Goal: Information Seeking & Learning: Learn about a topic

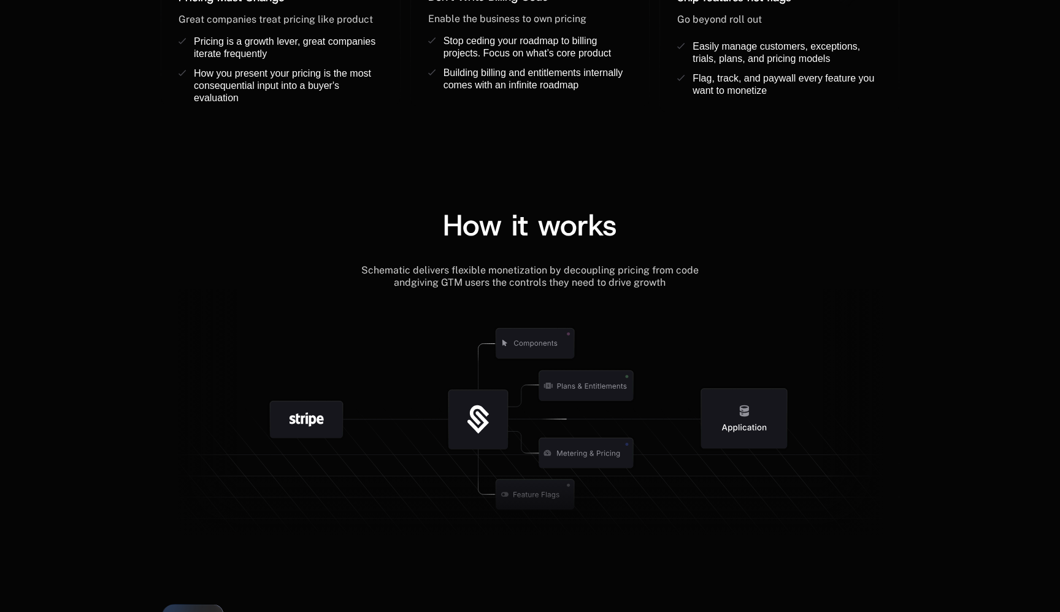
scroll to position [1338, 0]
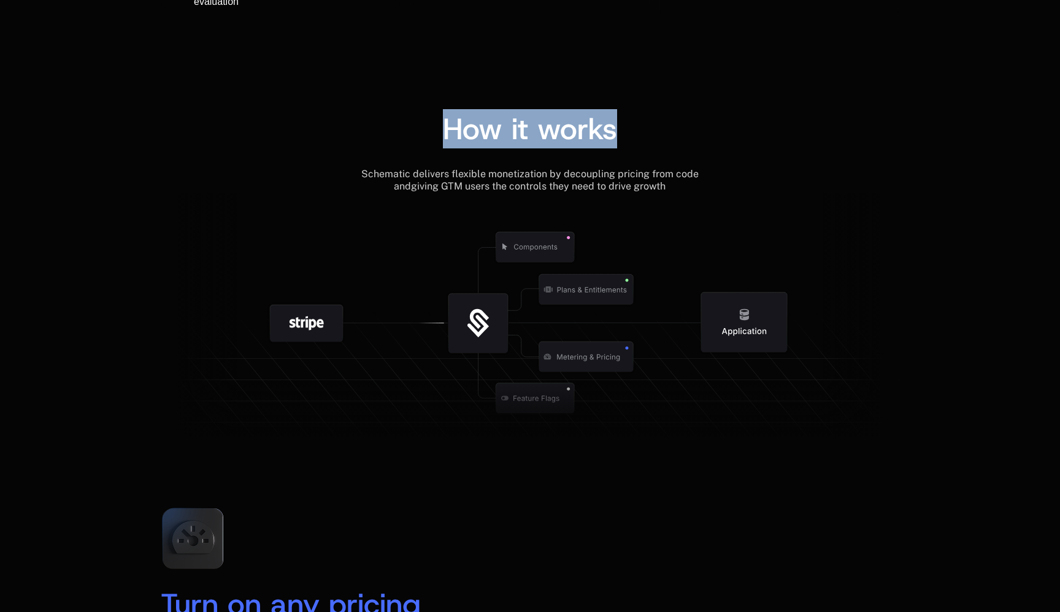
drag, startPoint x: 440, startPoint y: 128, endPoint x: 701, endPoint y: 128, distance: 261.4
click at [701, 128] on div "How it works" at bounding box center [530, 128] width 739 height 29
click at [471, 174] on span "Schematic delivers flexible monetization by decoupling pricing from code and" at bounding box center [531, 180] width 340 height 24
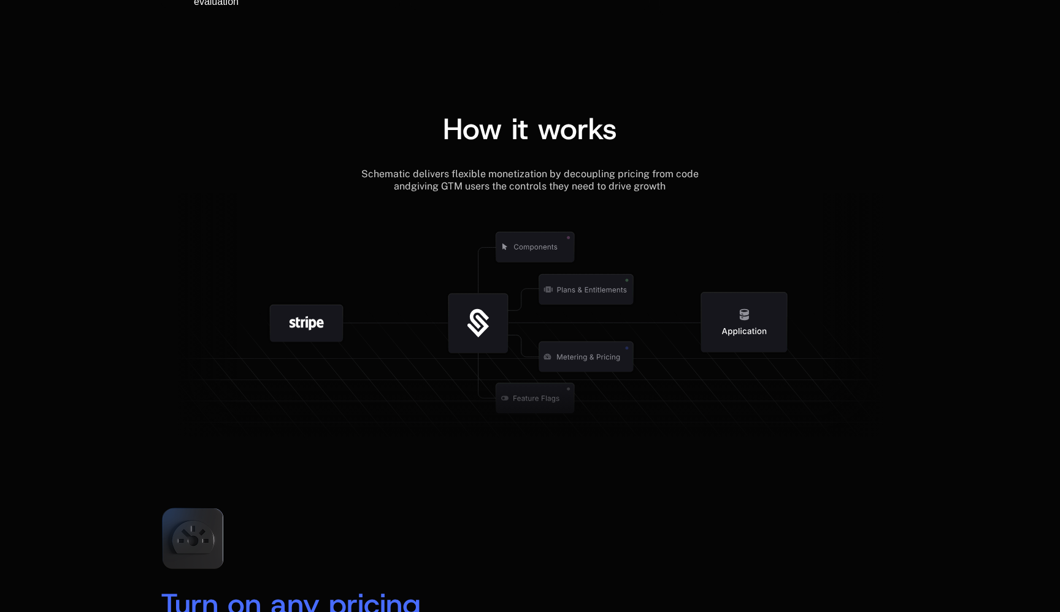
click at [444, 167] on div "How it works" at bounding box center [530, 141] width 739 height 54
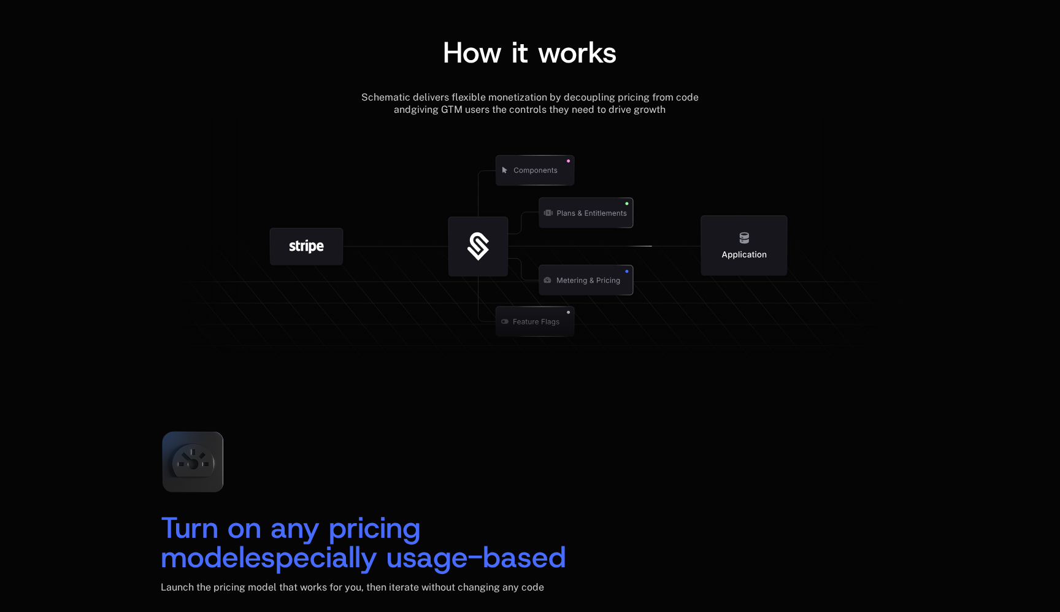
scroll to position [1408, 0]
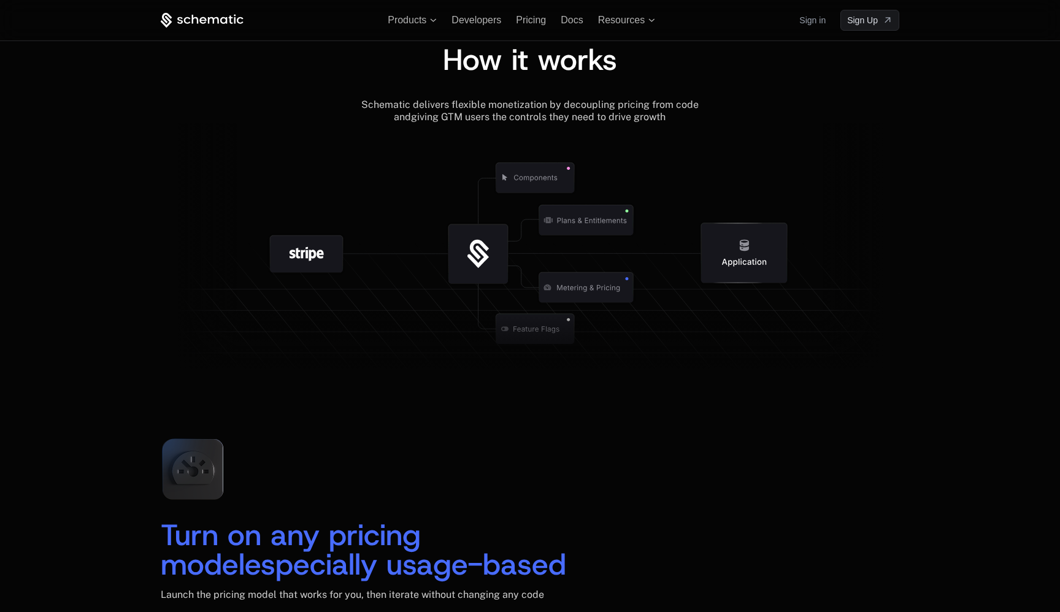
click at [471, 129] on icon at bounding box center [535, 178] width 128 height 128
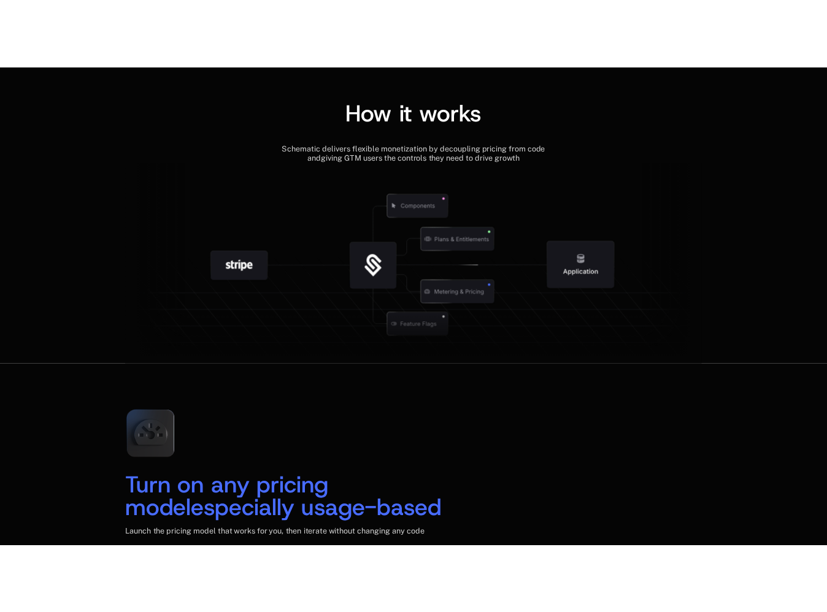
scroll to position [1419, 0]
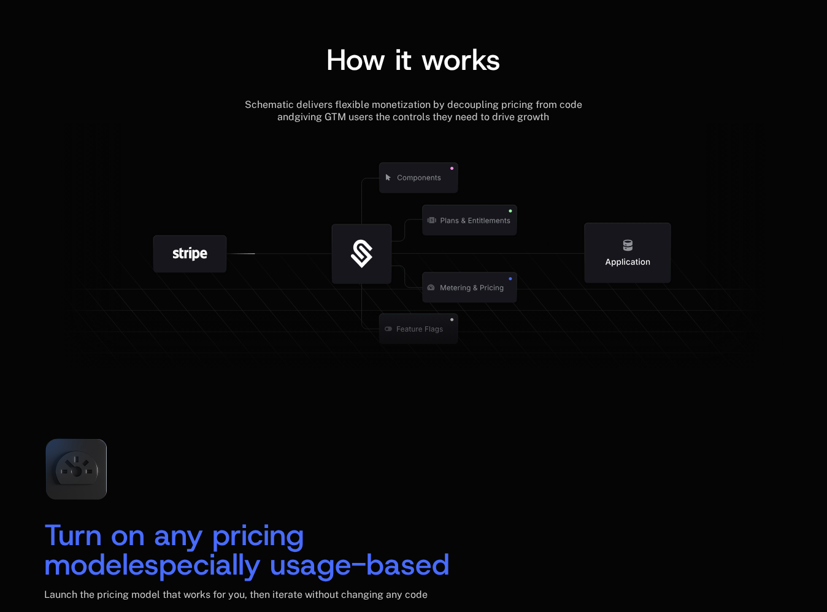
click at [631, 111] on div "Schematic delivers flexible monetization by decoupling pricing from code and gi…" at bounding box center [413, 111] width 739 height 25
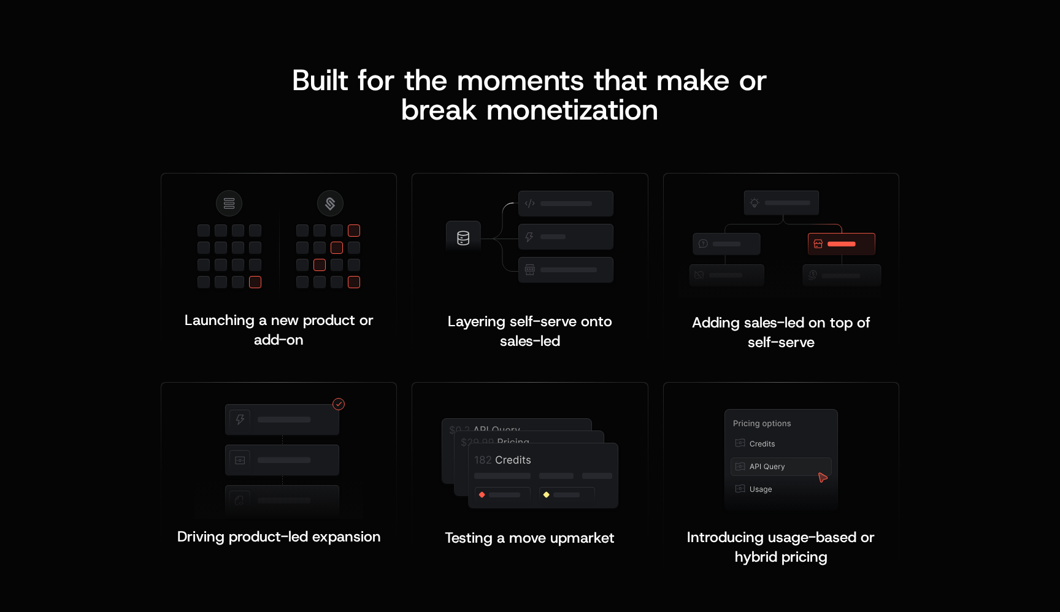
scroll to position [2315, 0]
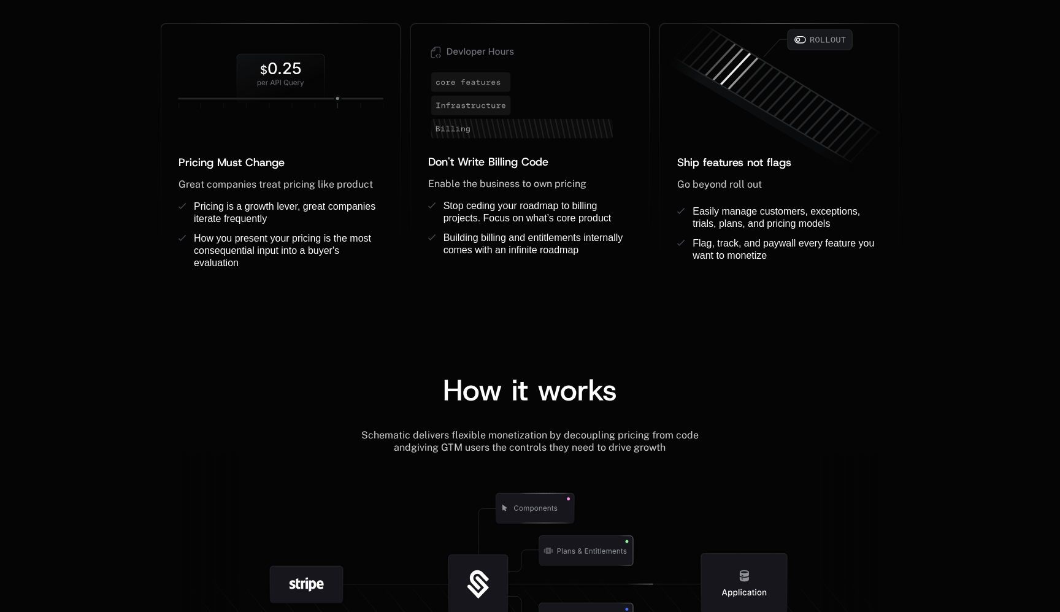
scroll to position [1238, 0]
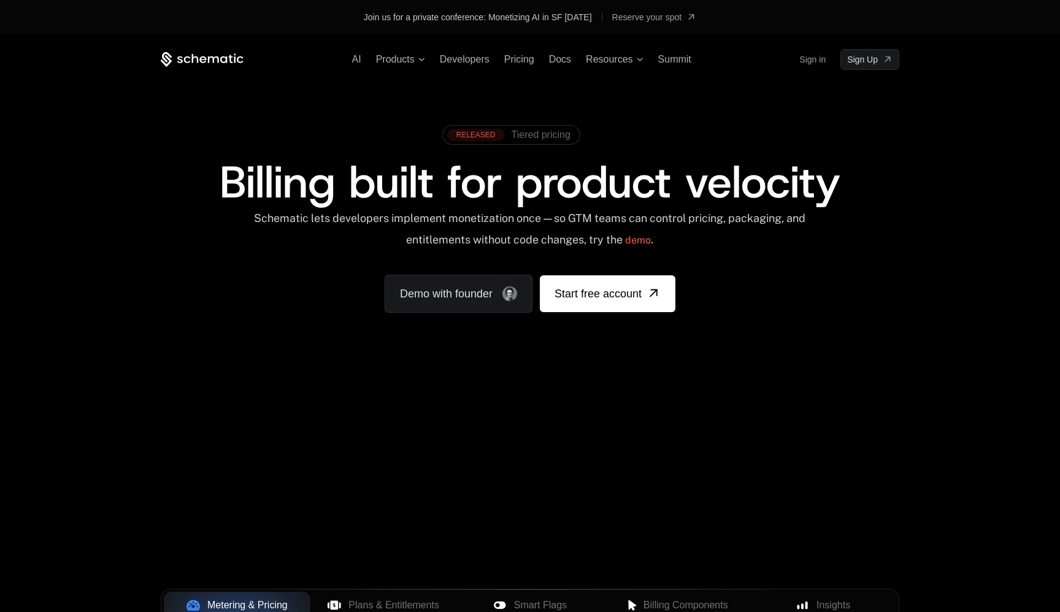
click at [540, 134] on span "Tiered pricing" at bounding box center [541, 134] width 59 height 11
